Goal: Transaction & Acquisition: Register for event/course

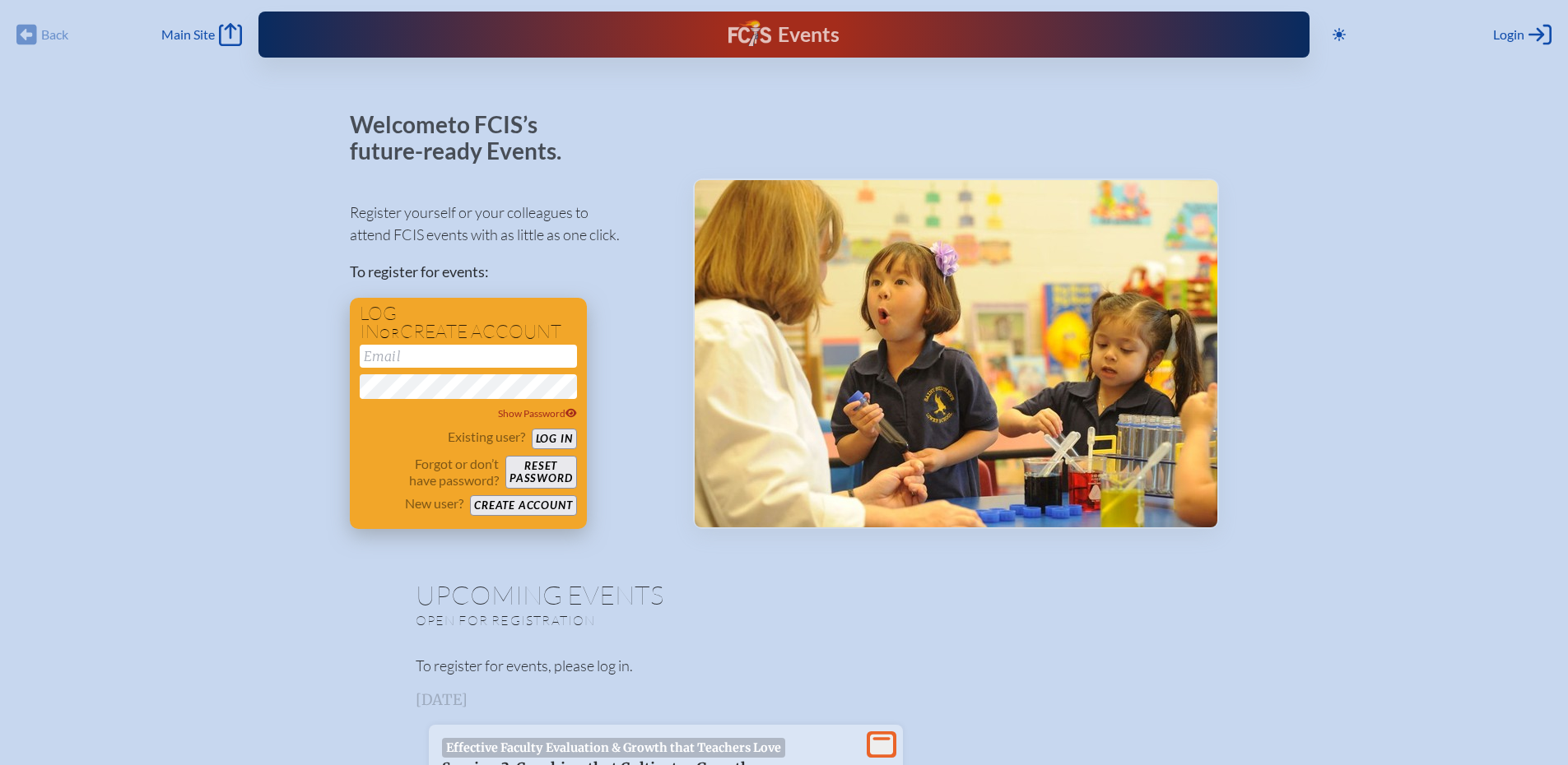
type input "[EMAIL_ADDRESS][DOMAIN_NAME]"
click at [561, 432] on button "Log in" at bounding box center [555, 439] width 45 height 21
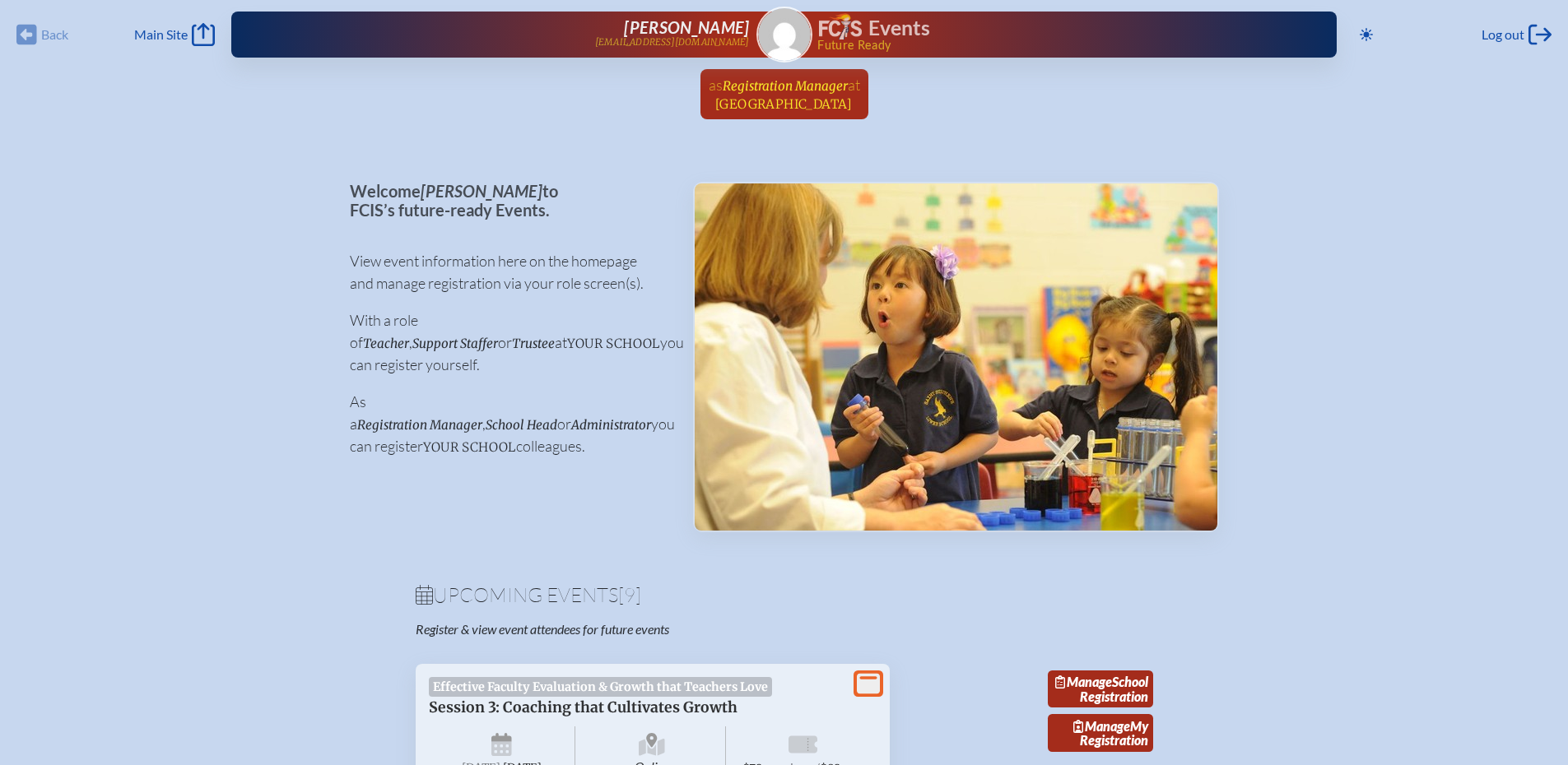
click at [771, 75] on link "as Registration Manager at Pine Crest School since March 16th, 2025" at bounding box center [784, 95] width 164 height 50
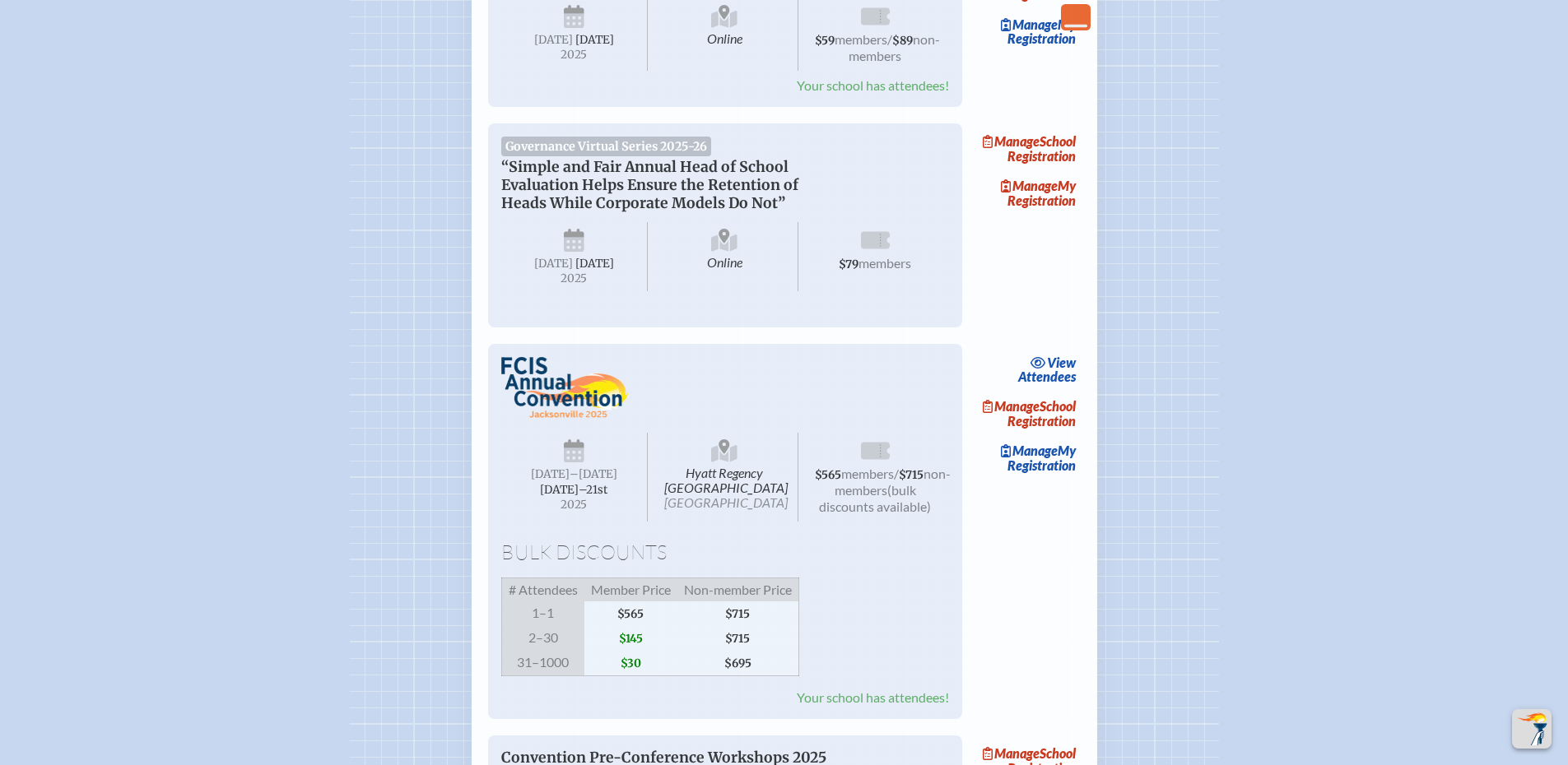
scroll to position [1234, 0]
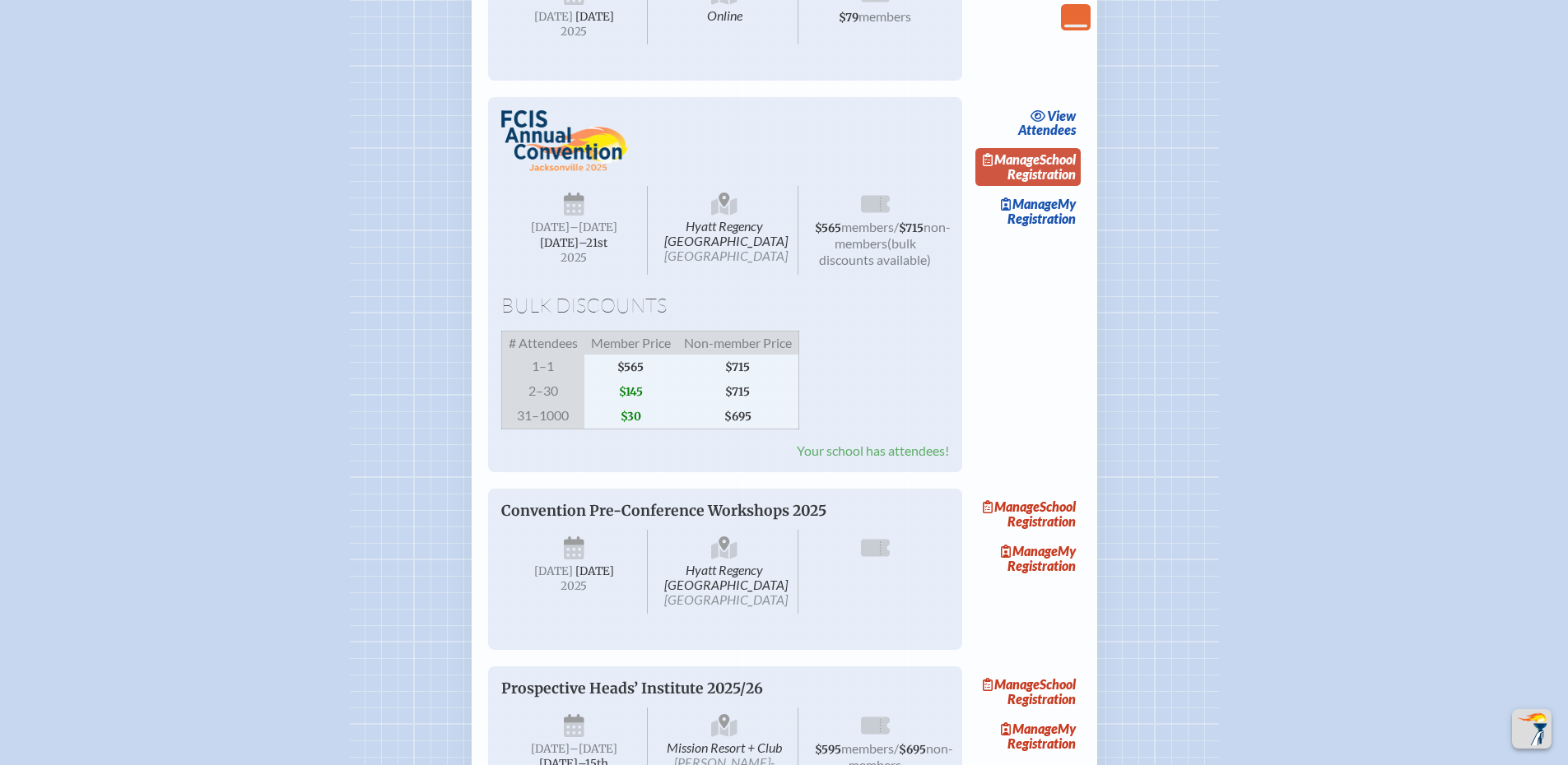
click at [1049, 186] on link "Manage School Registration" at bounding box center [1027, 167] width 105 height 38
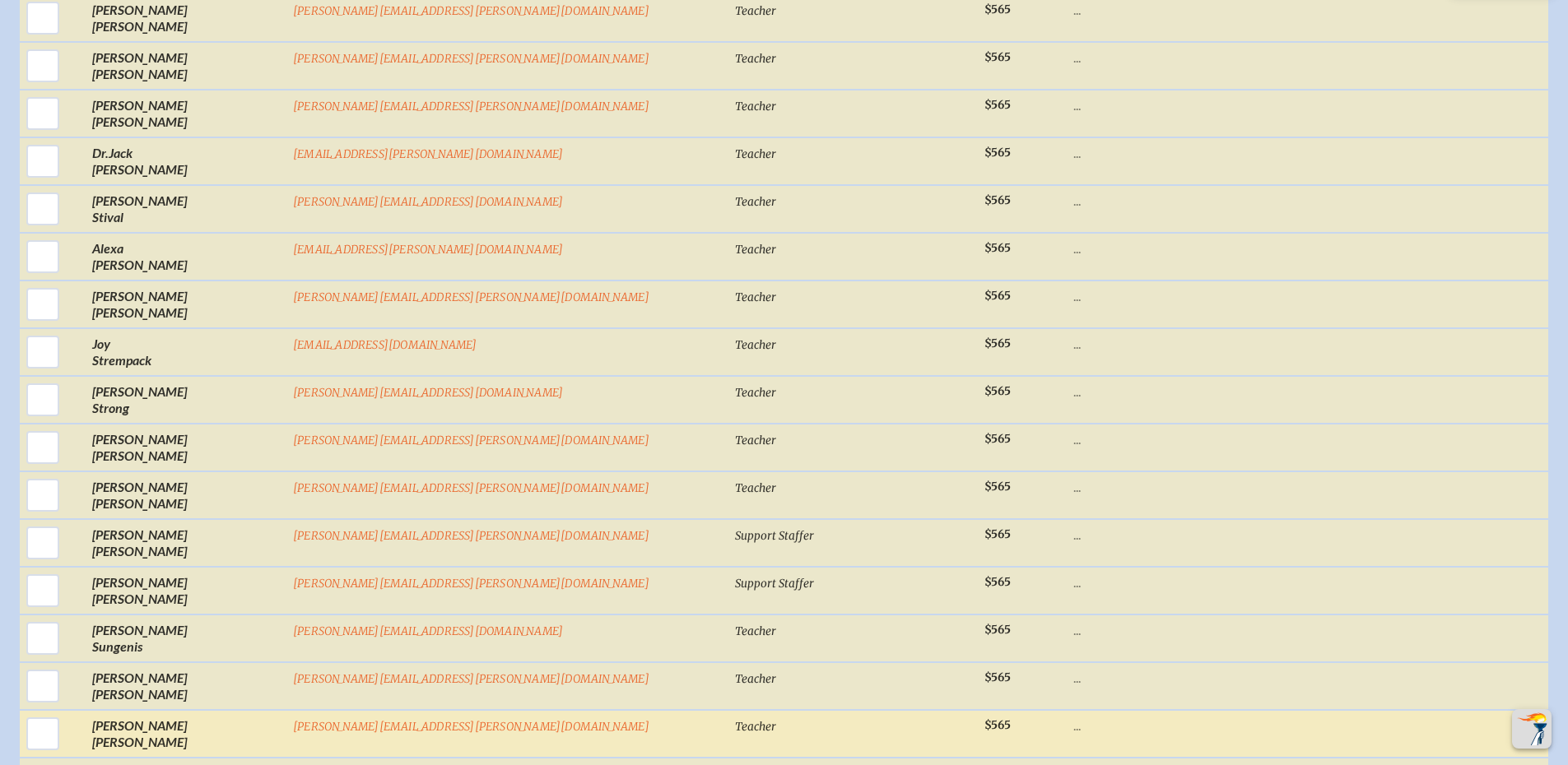
scroll to position [21345, 0]
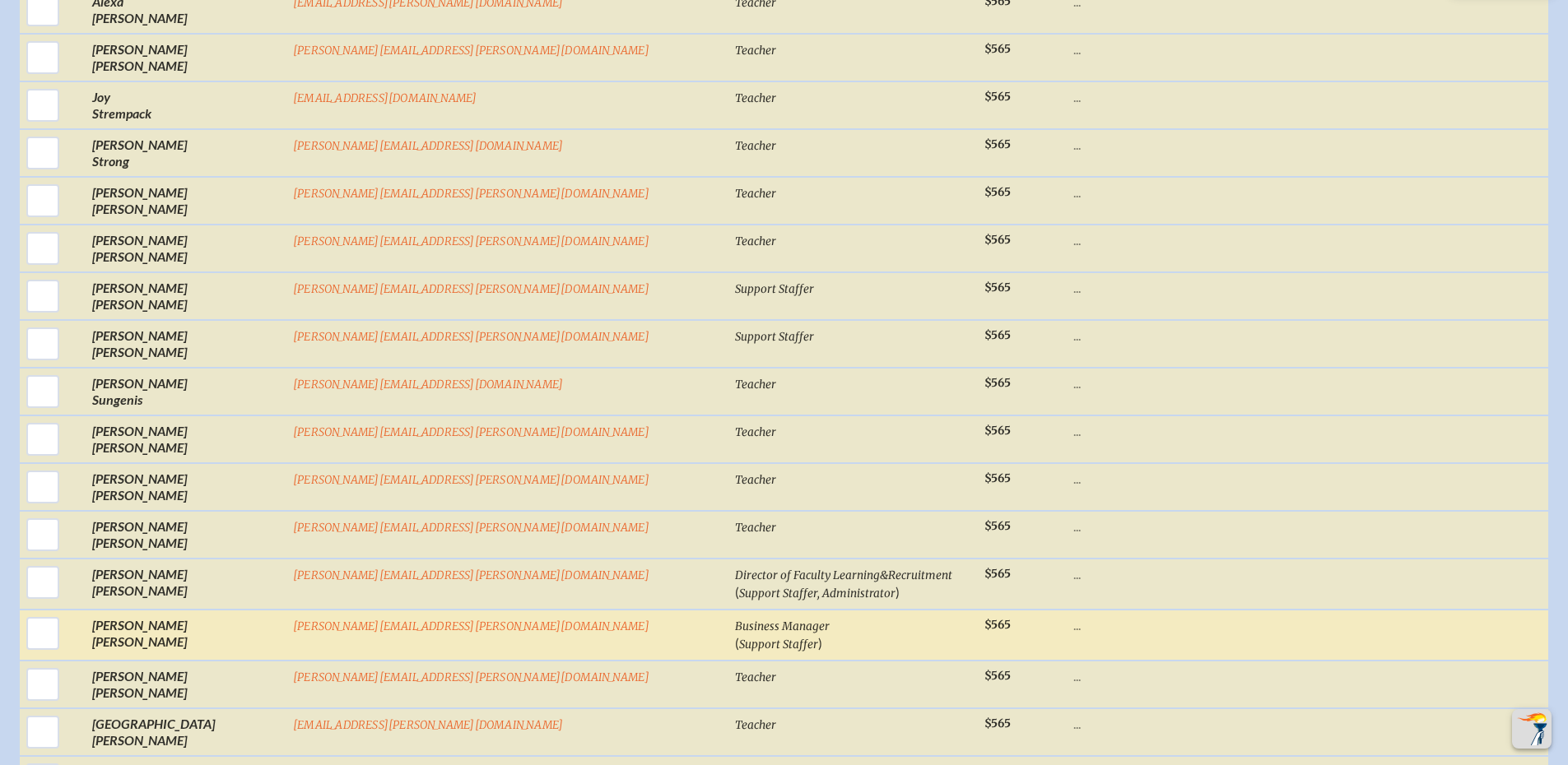
drag, startPoint x: 177, startPoint y: 267, endPoint x: 202, endPoint y: 263, distance: 25.3
click at [63, 613] on input "checkbox" at bounding box center [43, 633] width 41 height 41
checkbox input "true"
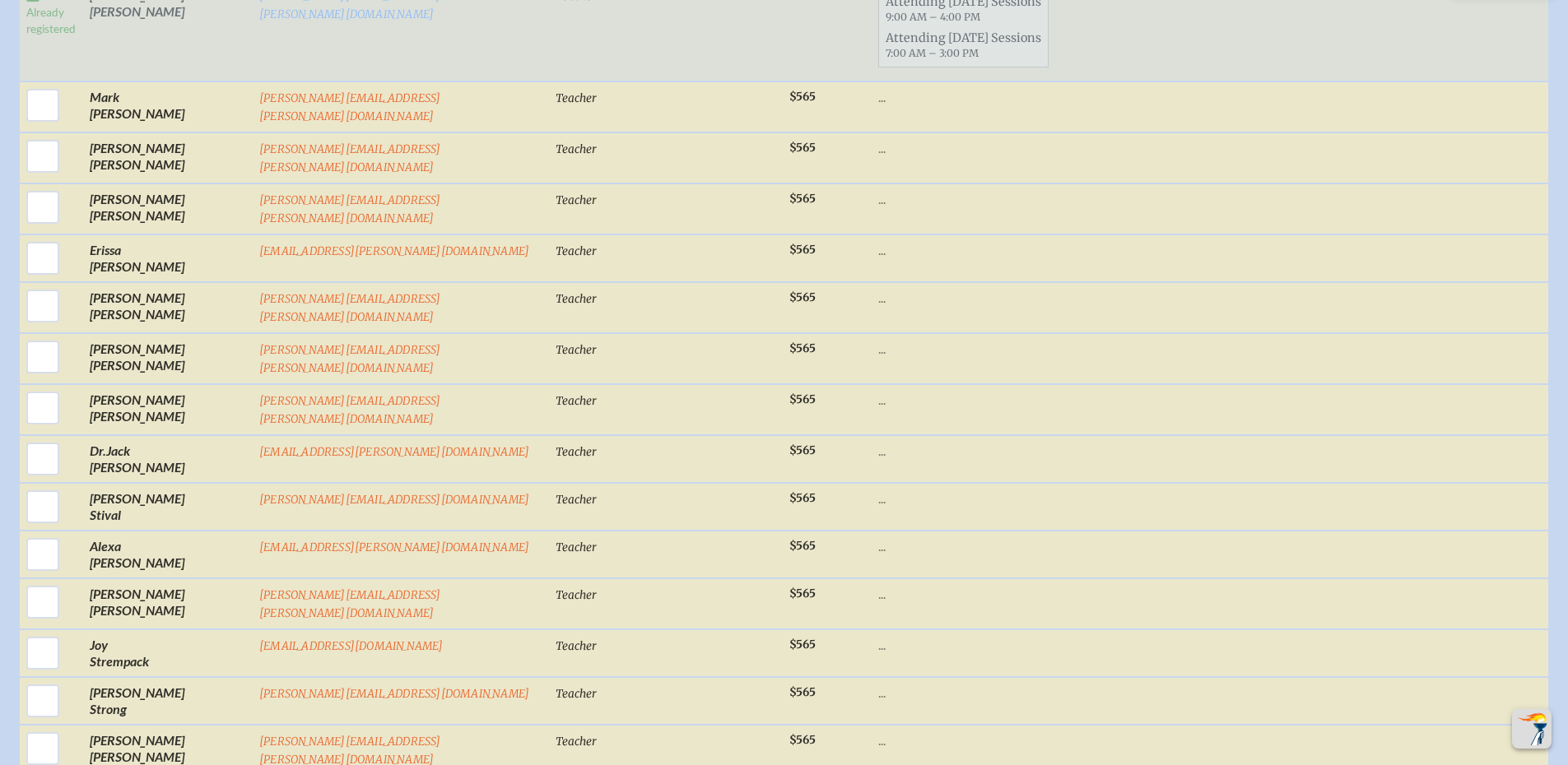
scroll to position [21660, 0]
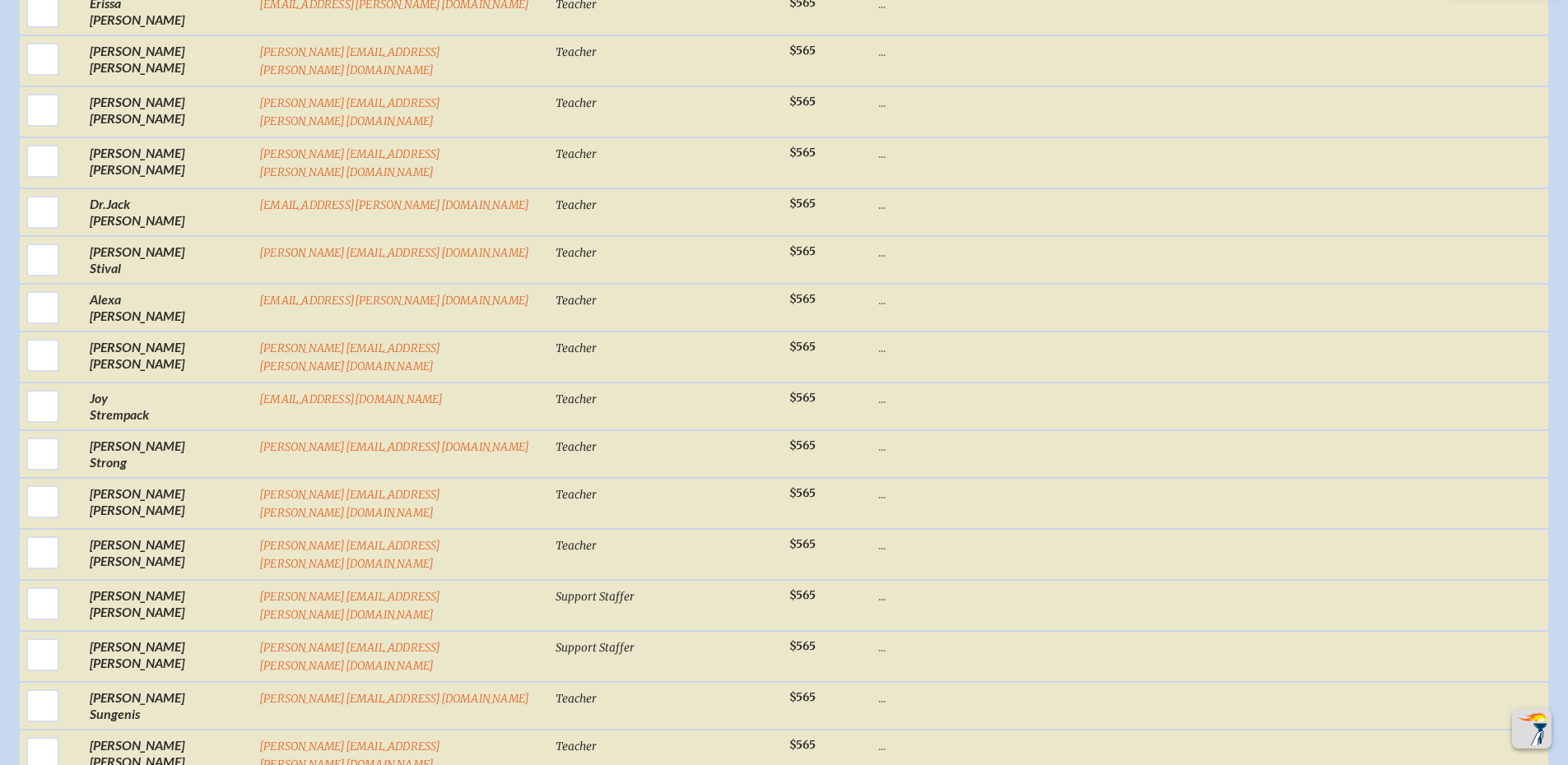
checkbox input "true"
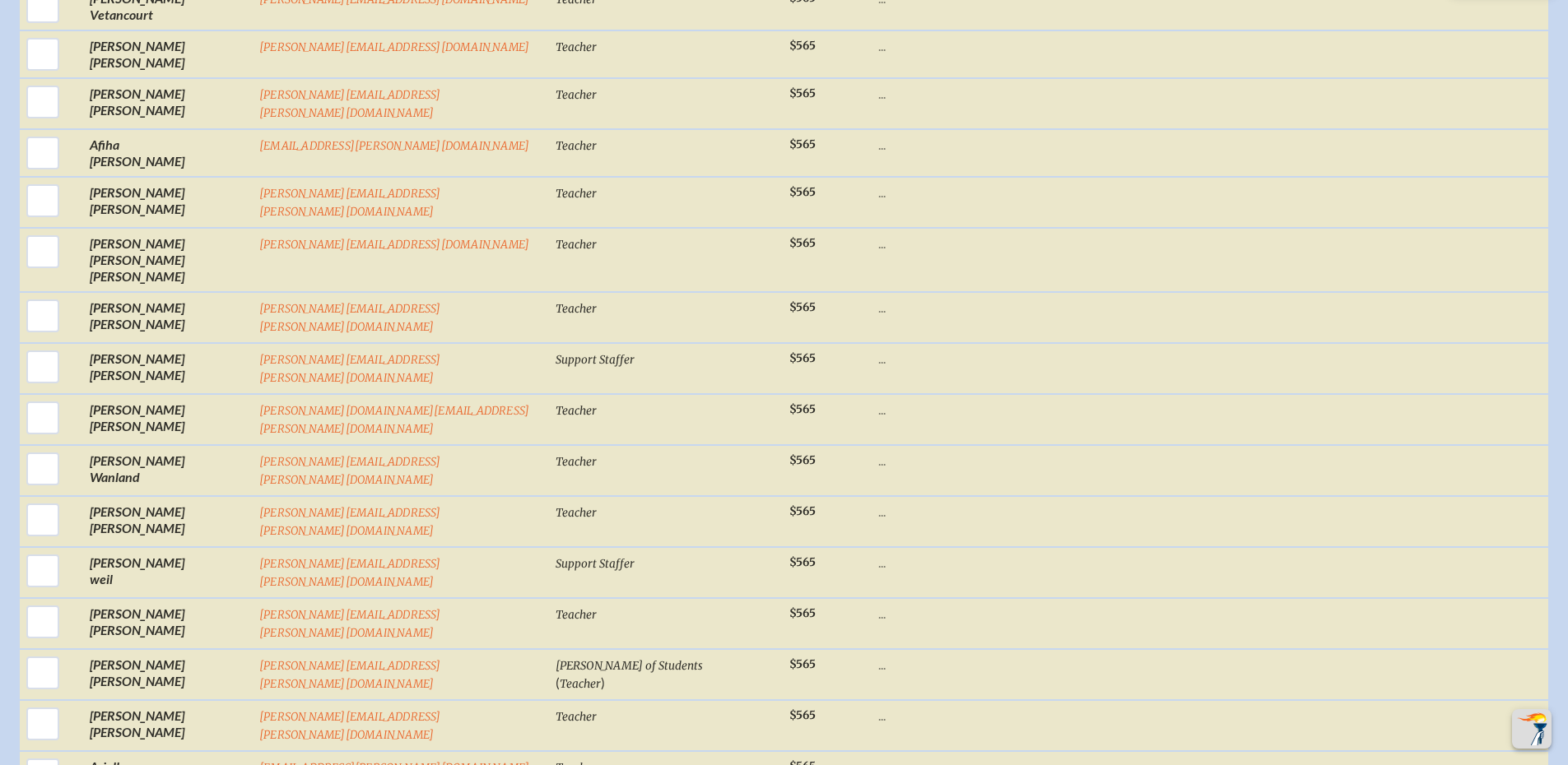
scroll to position [24869, 0]
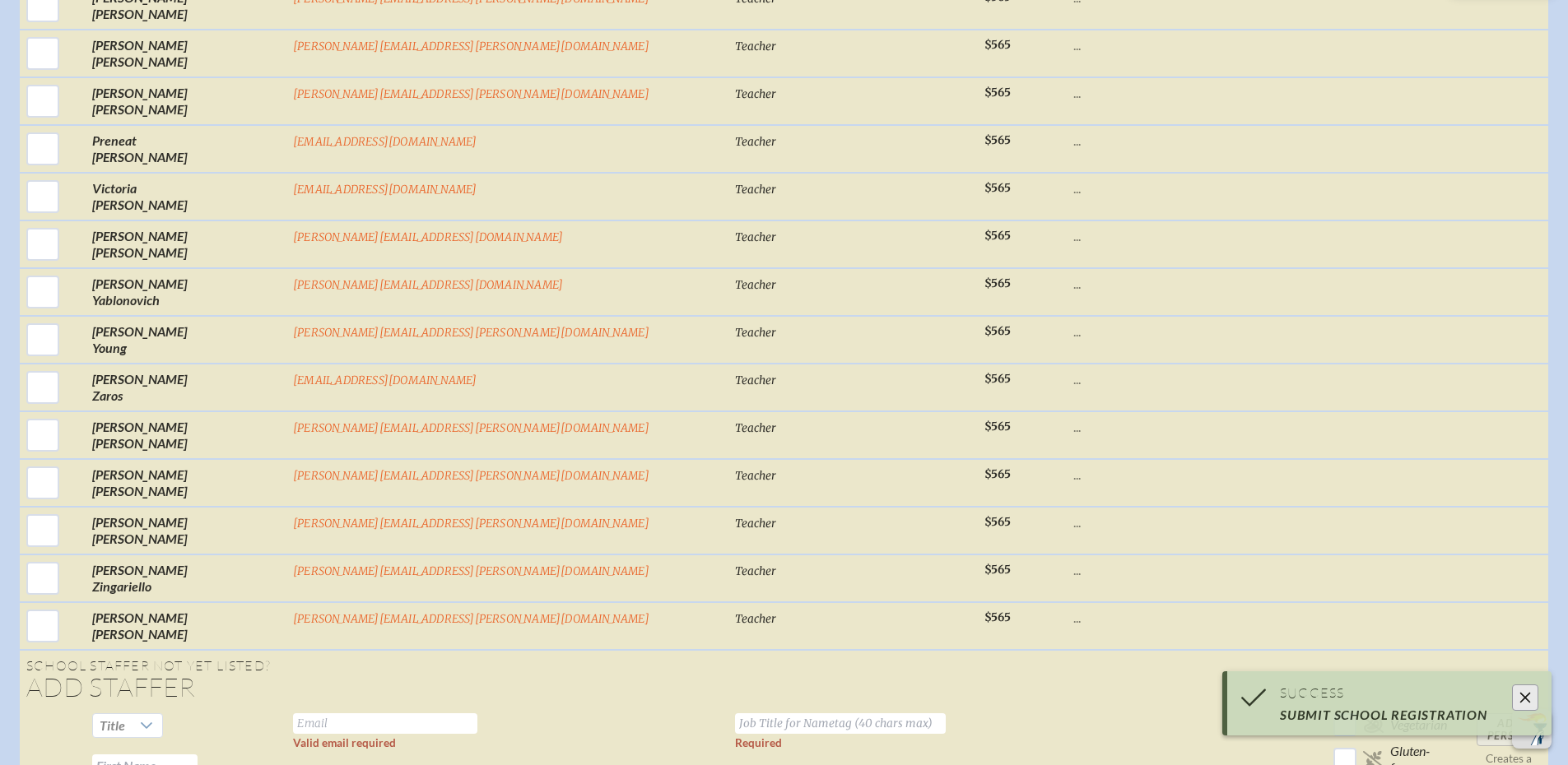
scroll to position [24184, 0]
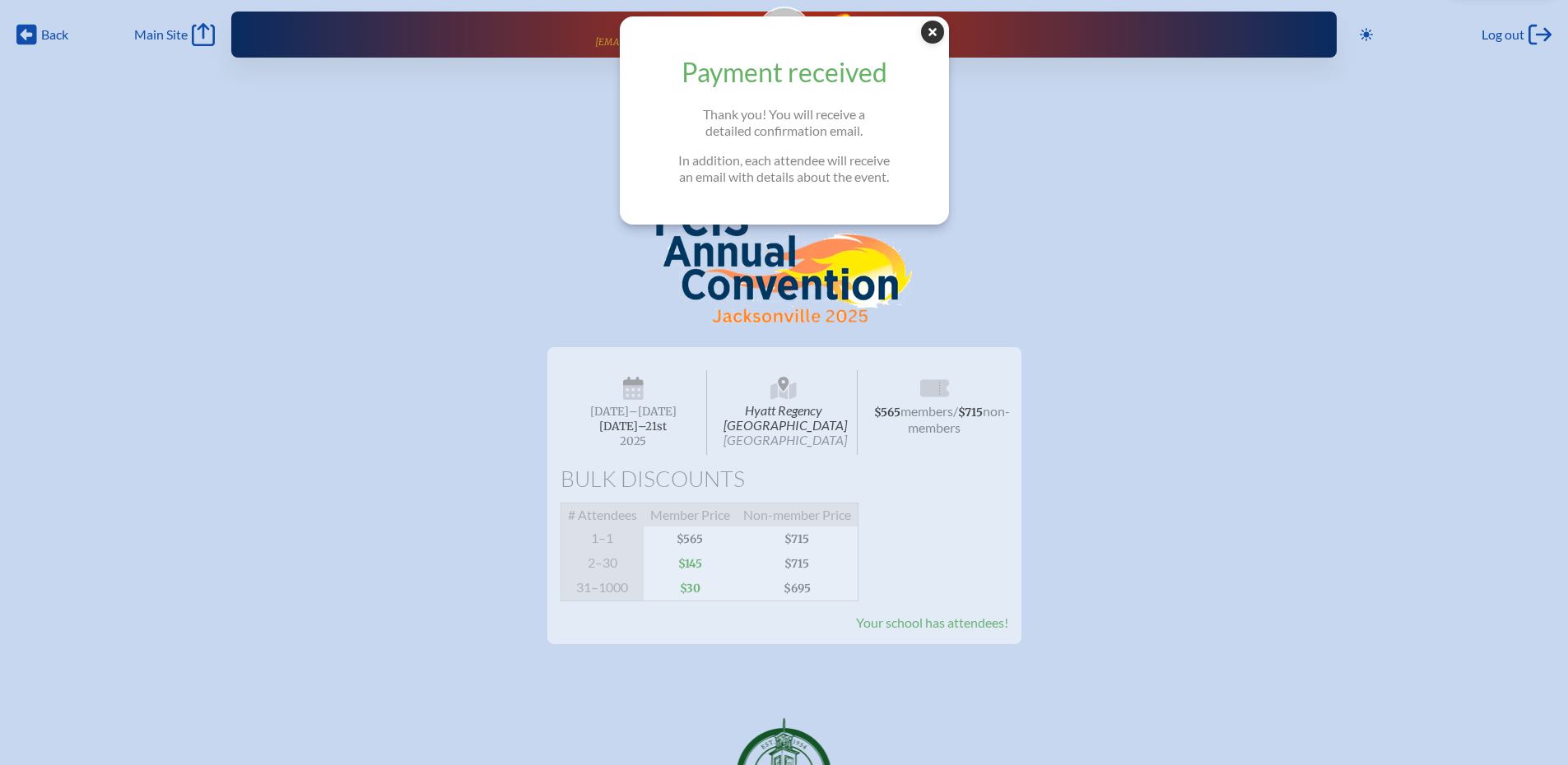
click at [941, 36] on icon "Close Popup" at bounding box center [932, 32] width 23 height 23
